Goal: Task Accomplishment & Management: Complete application form

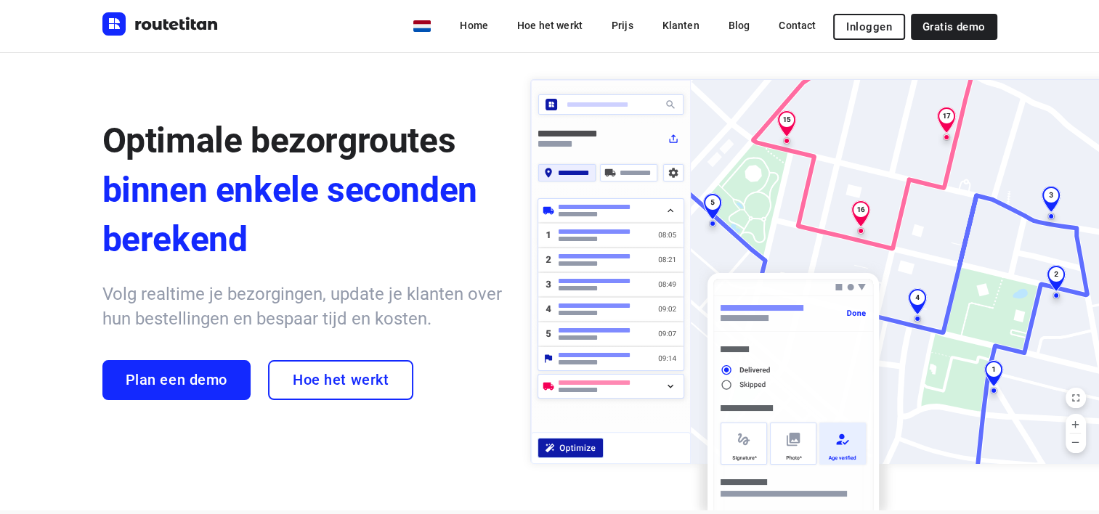
scroll to position [73, 0]
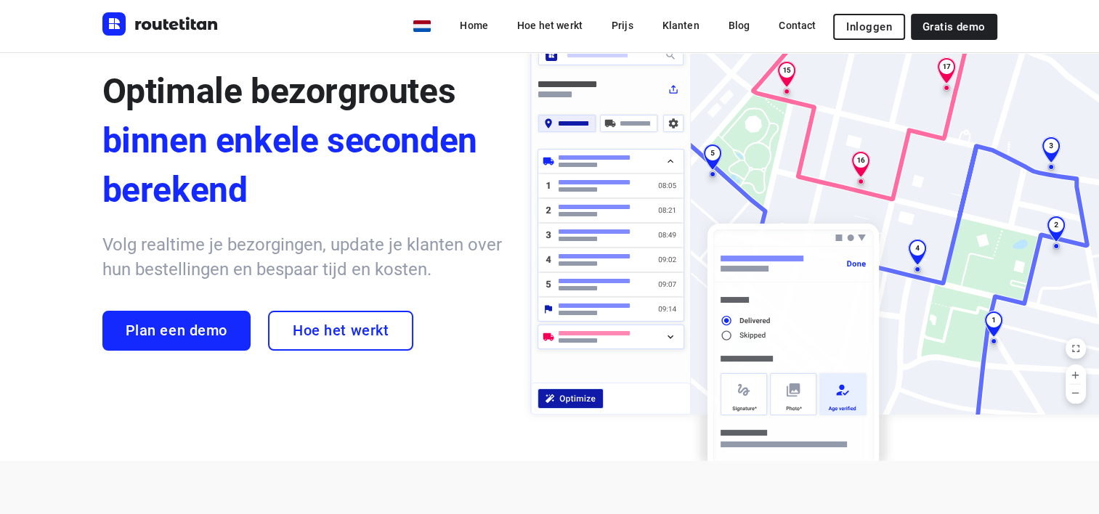
click at [866, 28] on span "Inloggen" at bounding box center [868, 27] width 45 height 12
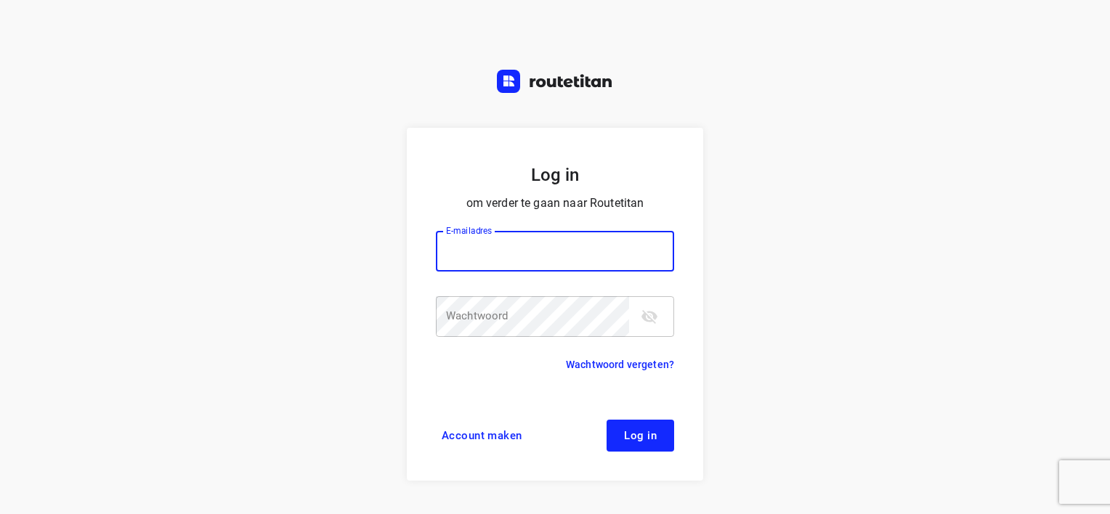
type input "Bakvis"
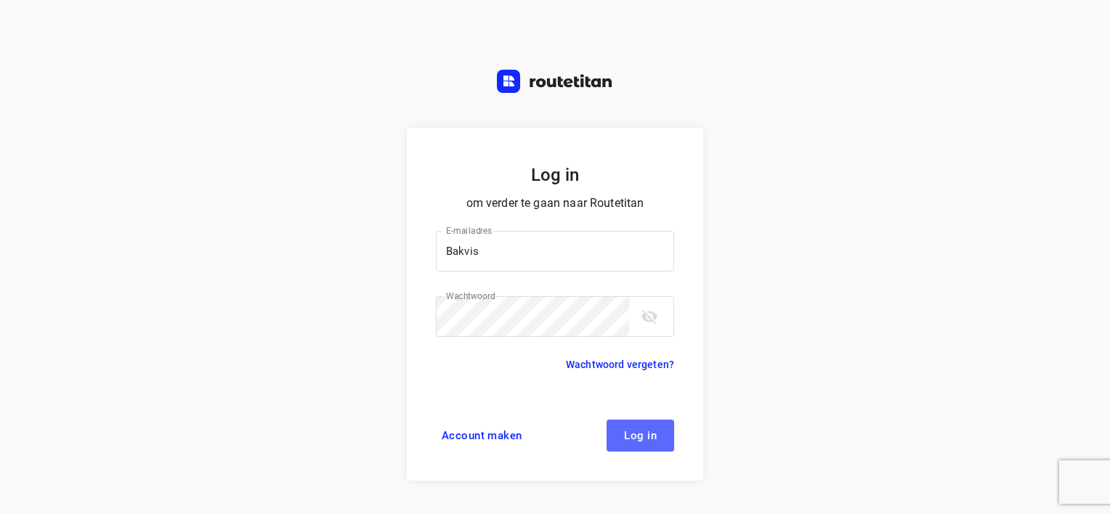
click at [641, 437] on span "Log in" at bounding box center [640, 436] width 33 height 12
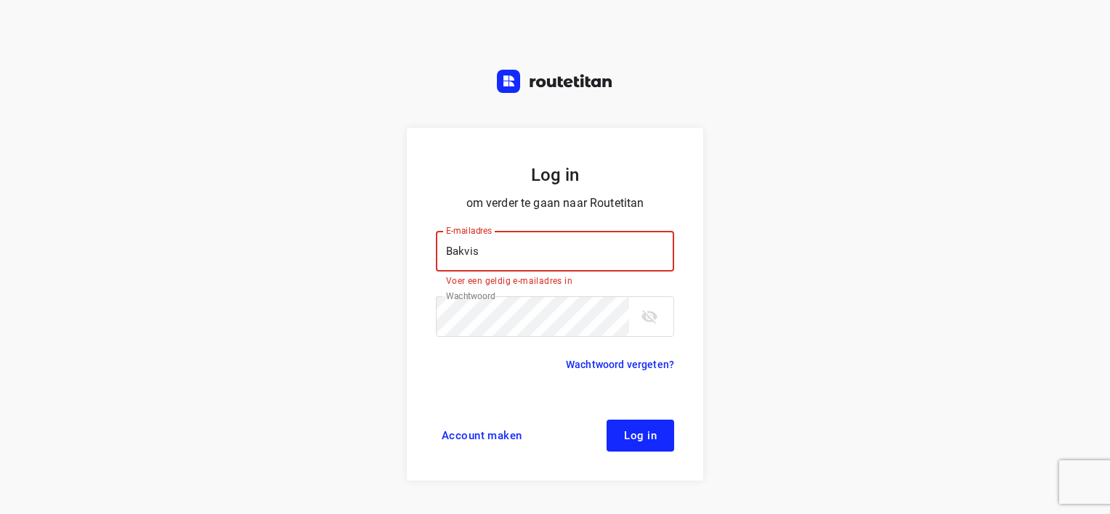
click at [522, 253] on input "Bakvis" at bounding box center [555, 251] width 238 height 41
drag, startPoint x: 299, startPoint y: 371, endPoint x: 476, endPoint y: 423, distance: 184.8
click at [299, 370] on div "Log in om verder te gaan naar Routetitan E-mailadres Bakvis E-mailadres Voer ee…" at bounding box center [555, 257] width 1110 height 514
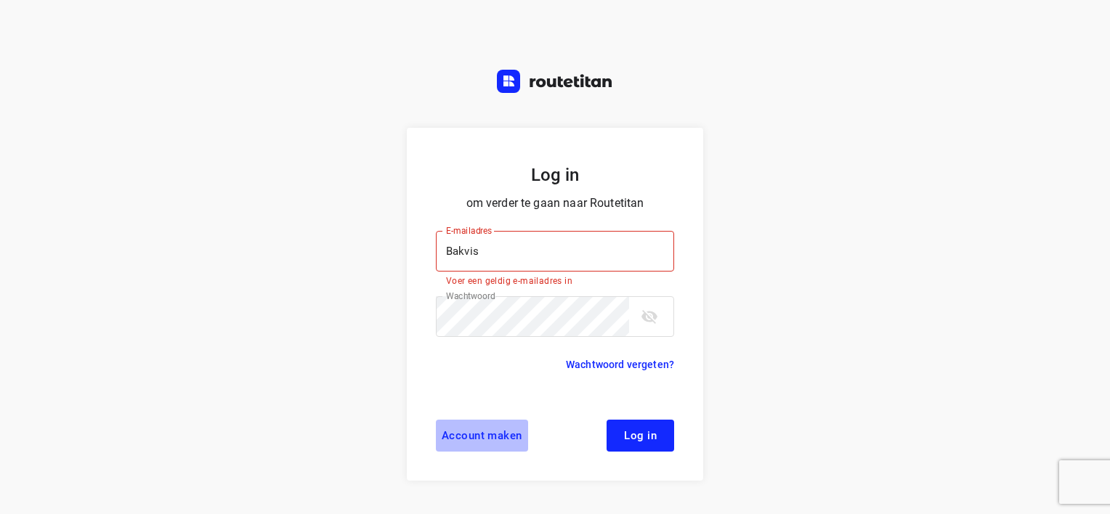
click at [504, 436] on span "Account maken" at bounding box center [482, 436] width 81 height 12
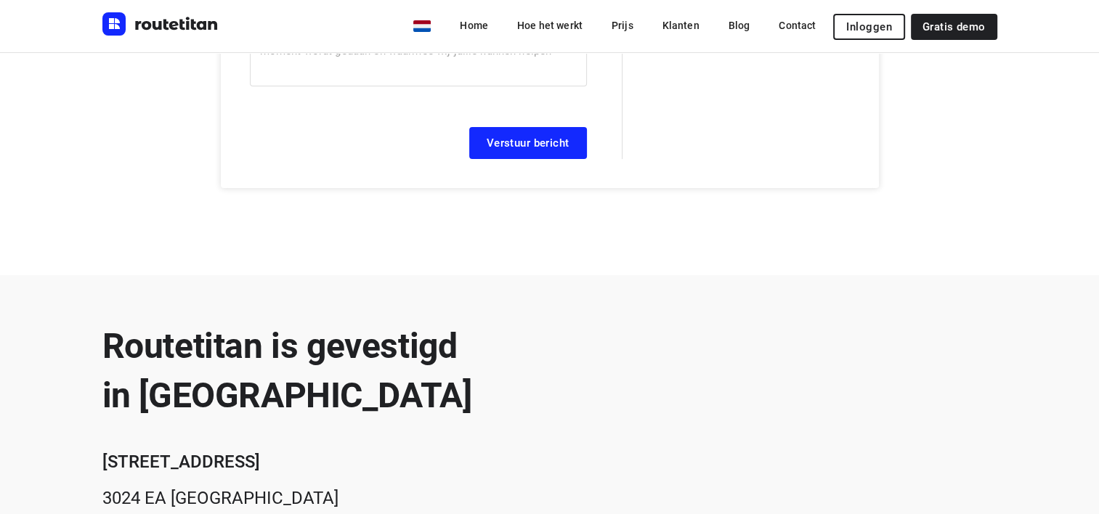
scroll to position [135, 0]
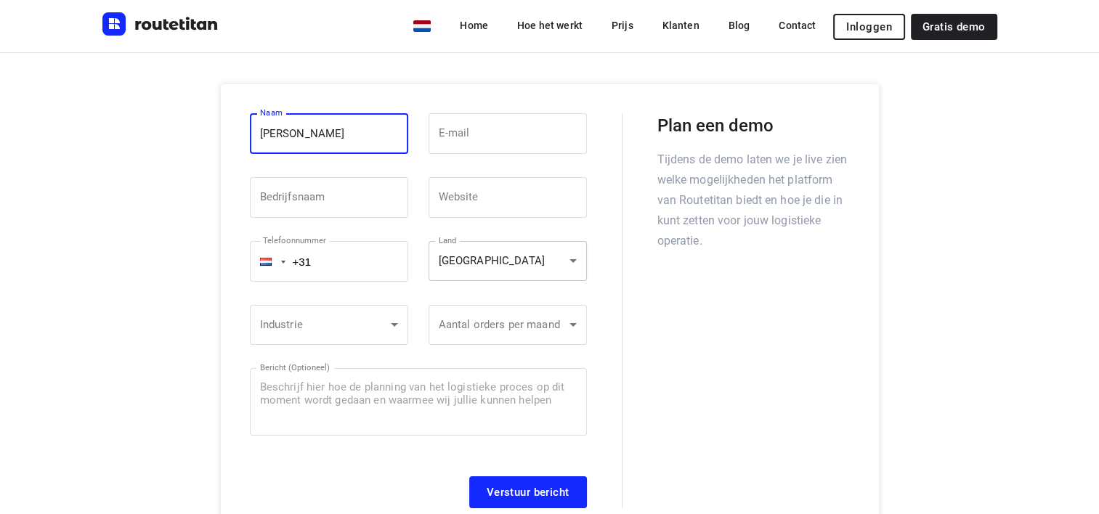
type input "[PERSON_NAME]"
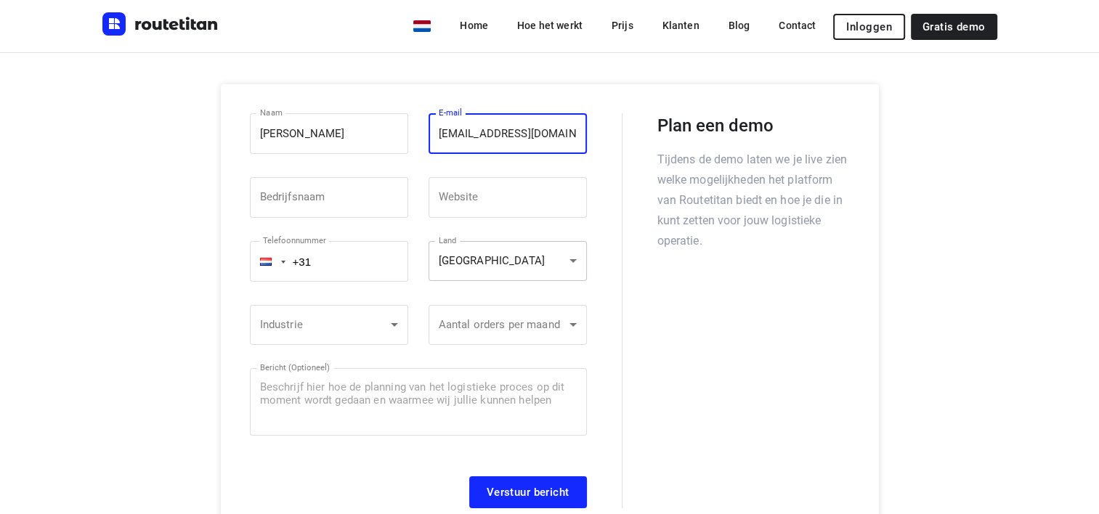
type input "[EMAIL_ADDRESS][DOMAIN_NAME]"
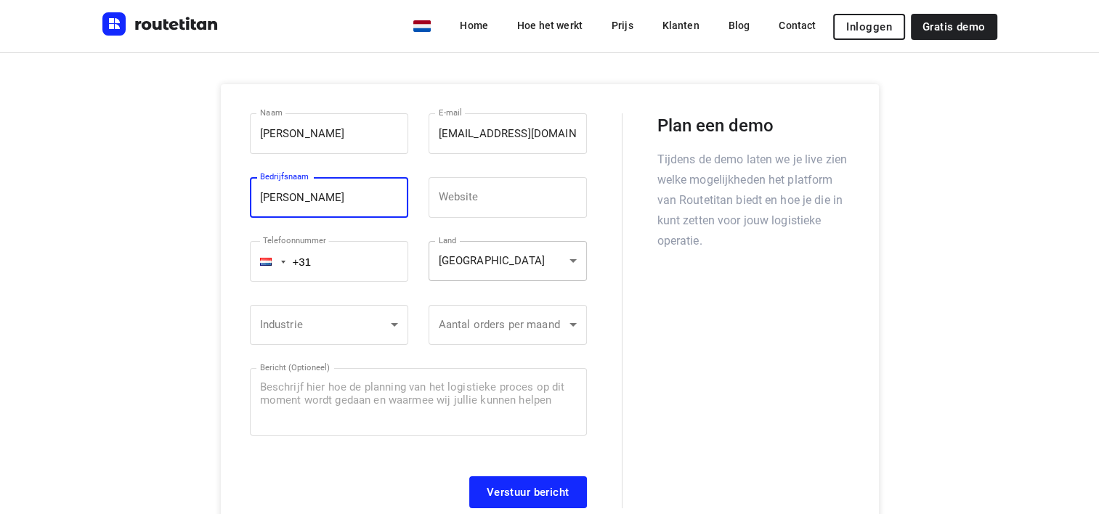
type input "[PERSON_NAME]"
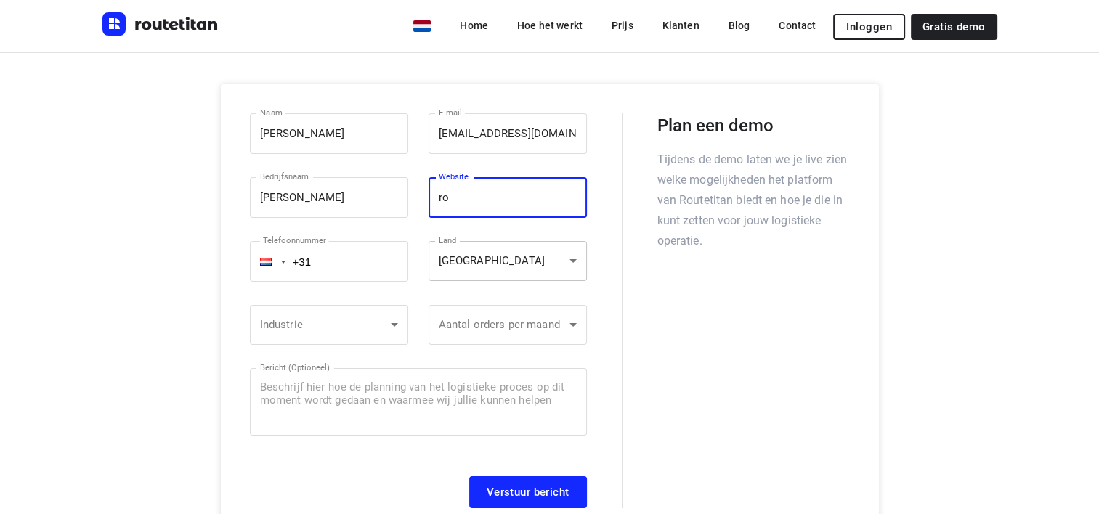
type input "r"
type input "[DOMAIN_NAME]"
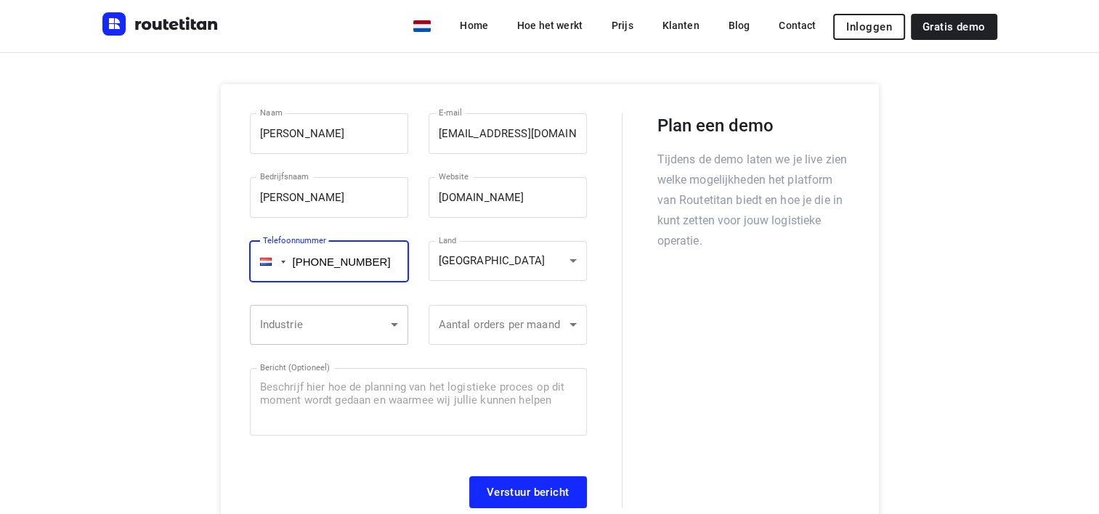
type input "[PHONE_NUMBER]"
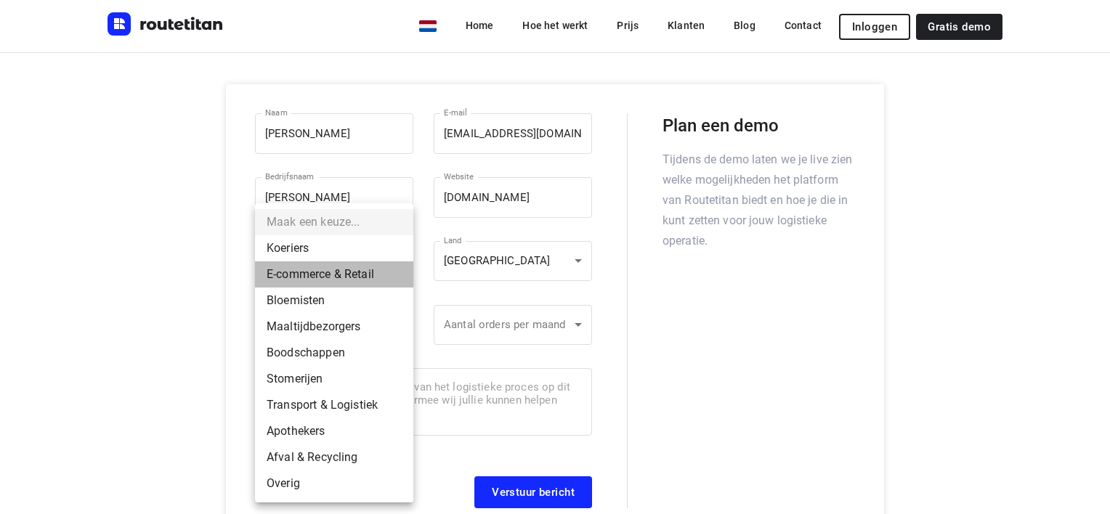
click at [327, 275] on li "E-commerce & Retail" at bounding box center [334, 274] width 158 height 26
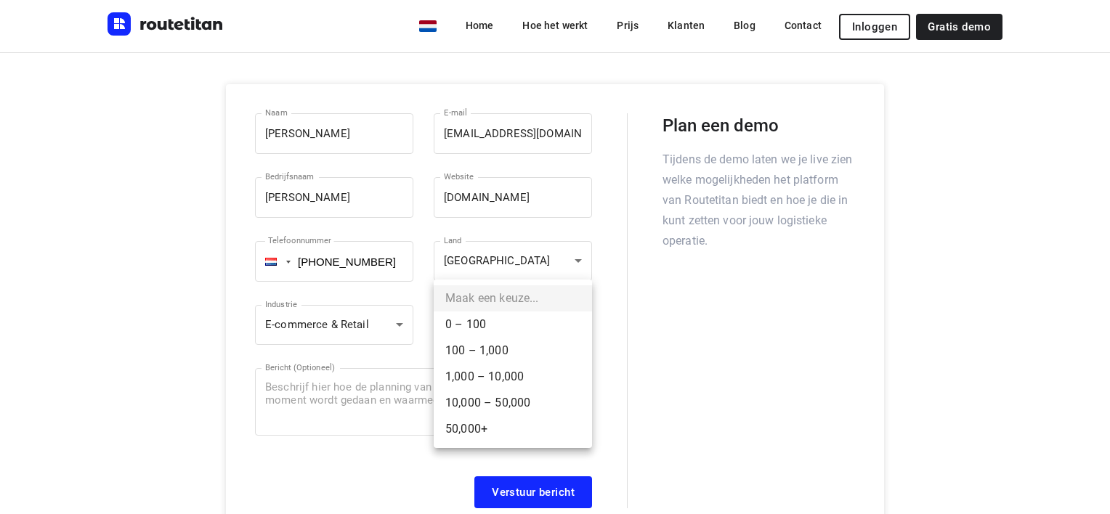
click at [512, 357] on li "100 – 1,000" at bounding box center [513, 351] width 158 height 26
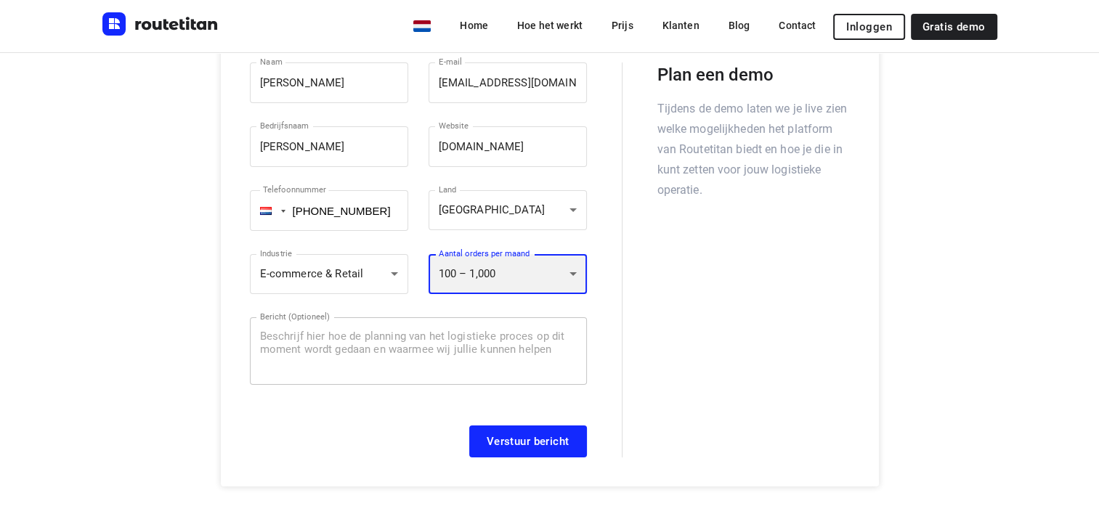
scroll to position [208, 0]
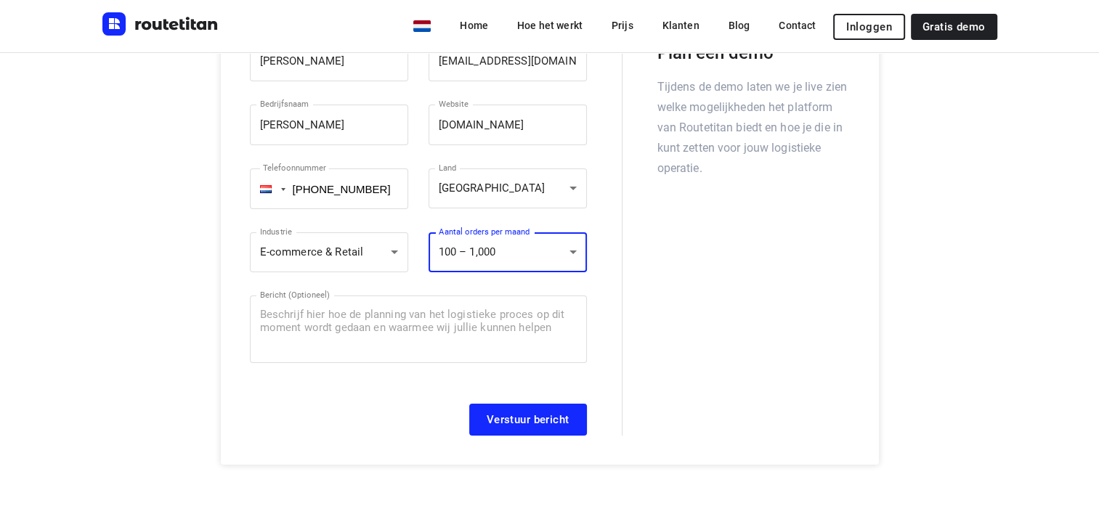
click at [527, 415] on span "Verstuur bericht" at bounding box center [528, 420] width 83 height 12
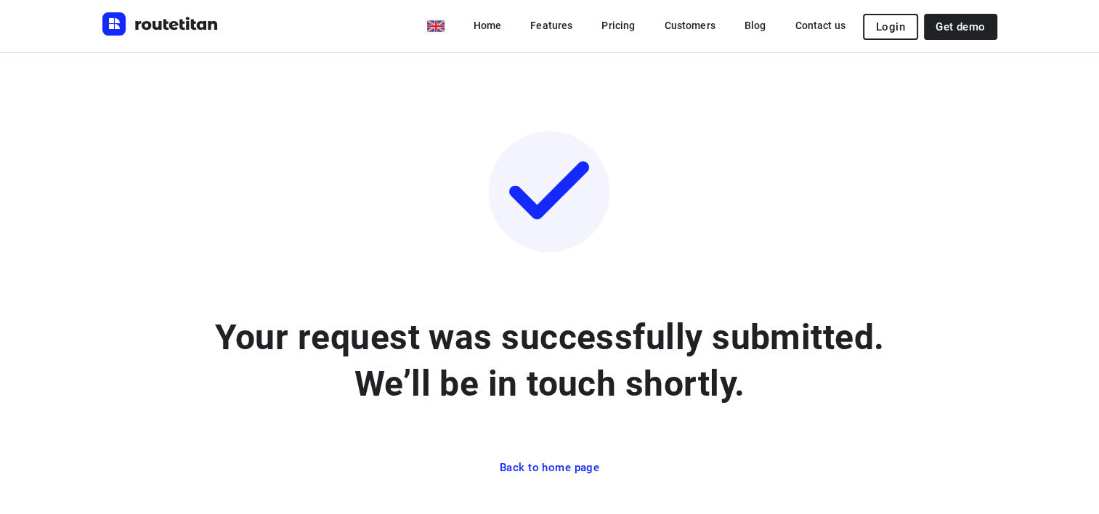
scroll to position [40, 0]
